Goal: Task Accomplishment & Management: Use online tool/utility

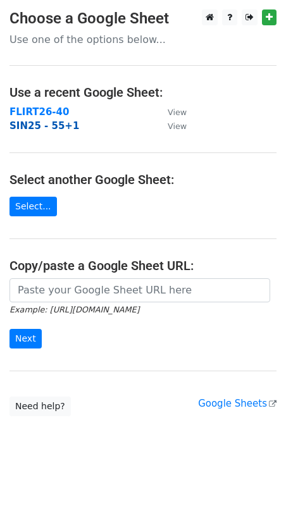
click at [52, 124] on strong "SIN25 - 55+1" at bounding box center [44, 125] width 70 height 11
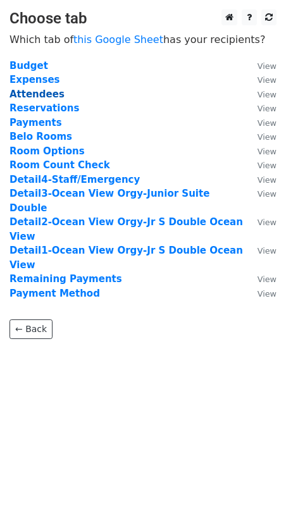
click at [46, 94] on strong "Attendees" at bounding box center [36, 93] width 55 height 11
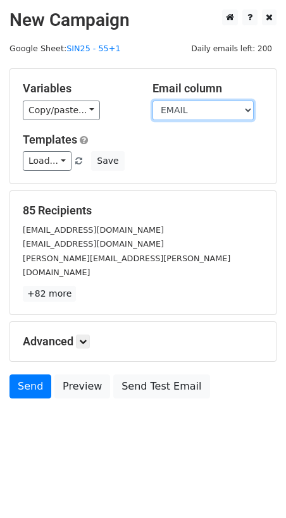
click at [216, 107] on select "NAME LAST NAME FIRST NAME EMAIL LS Profile NAME WEBSITE RESERVATION" at bounding box center [202, 110] width 101 height 20
select select "FIRST NAME"
click at [152, 100] on select "NAME LAST NAME FIRST NAME EMAIL LS Profile NAME WEBSITE RESERVATION" at bounding box center [202, 110] width 101 height 20
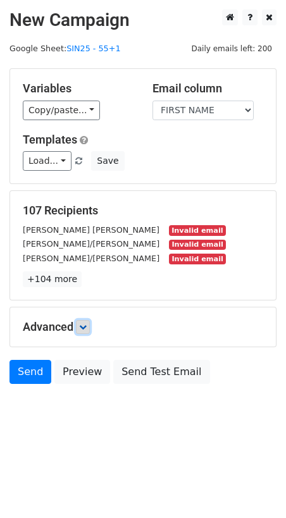
click at [79, 322] on link at bounding box center [83, 327] width 14 height 14
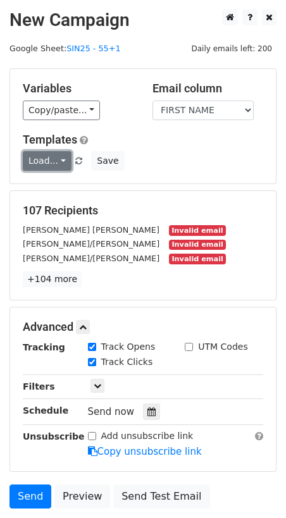
click at [59, 156] on link "Load..." at bounding box center [47, 161] width 49 height 20
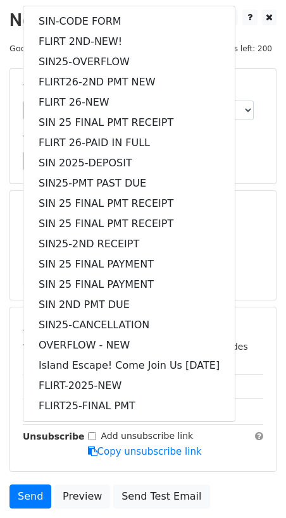
click at [251, 169] on div "Load... SIN-CODE FORM FLIRT 2ND-NEW! SIN25-OVERFLOW FLIRT26-2ND PMT NEW FLIRT 2…" at bounding box center [142, 161] width 259 height 20
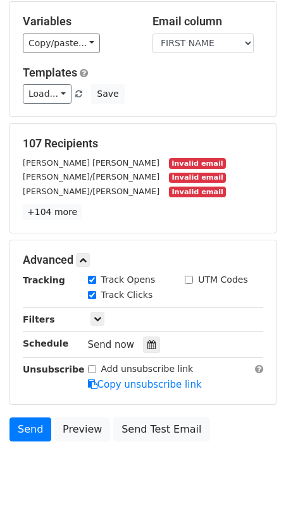
scroll to position [92, 0]
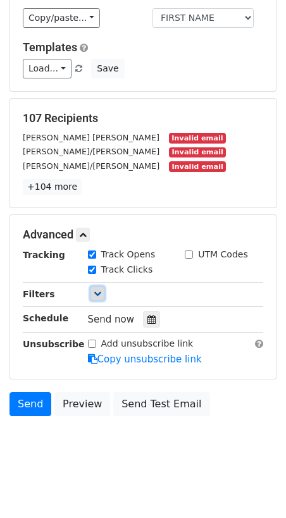
click at [97, 291] on icon at bounding box center [98, 293] width 8 height 8
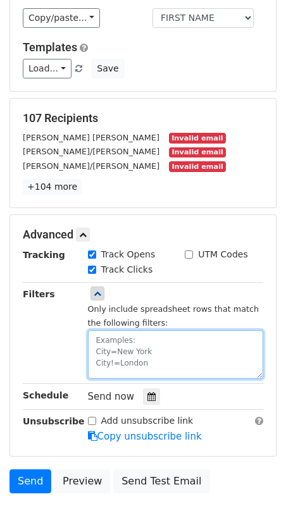
click at [123, 339] on textarea at bounding box center [176, 354] width 176 height 49
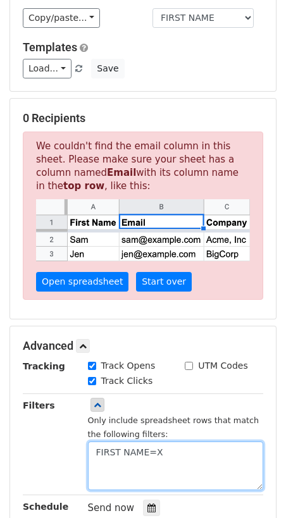
click at [145, 452] on textarea "FIRST NAME=X" at bounding box center [176, 465] width 176 height 49
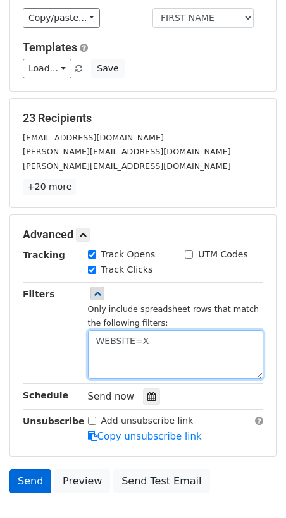
type textarea "WEBSITE=X"
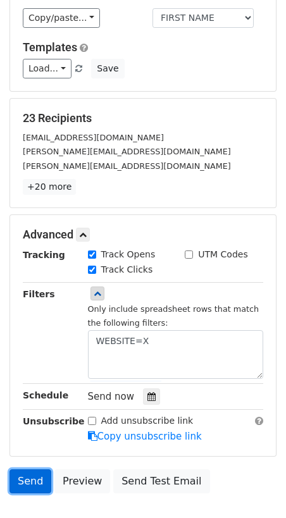
click at [35, 476] on link "Send" at bounding box center [30, 481] width 42 height 24
